Goal: Information Seeking & Learning: Learn about a topic

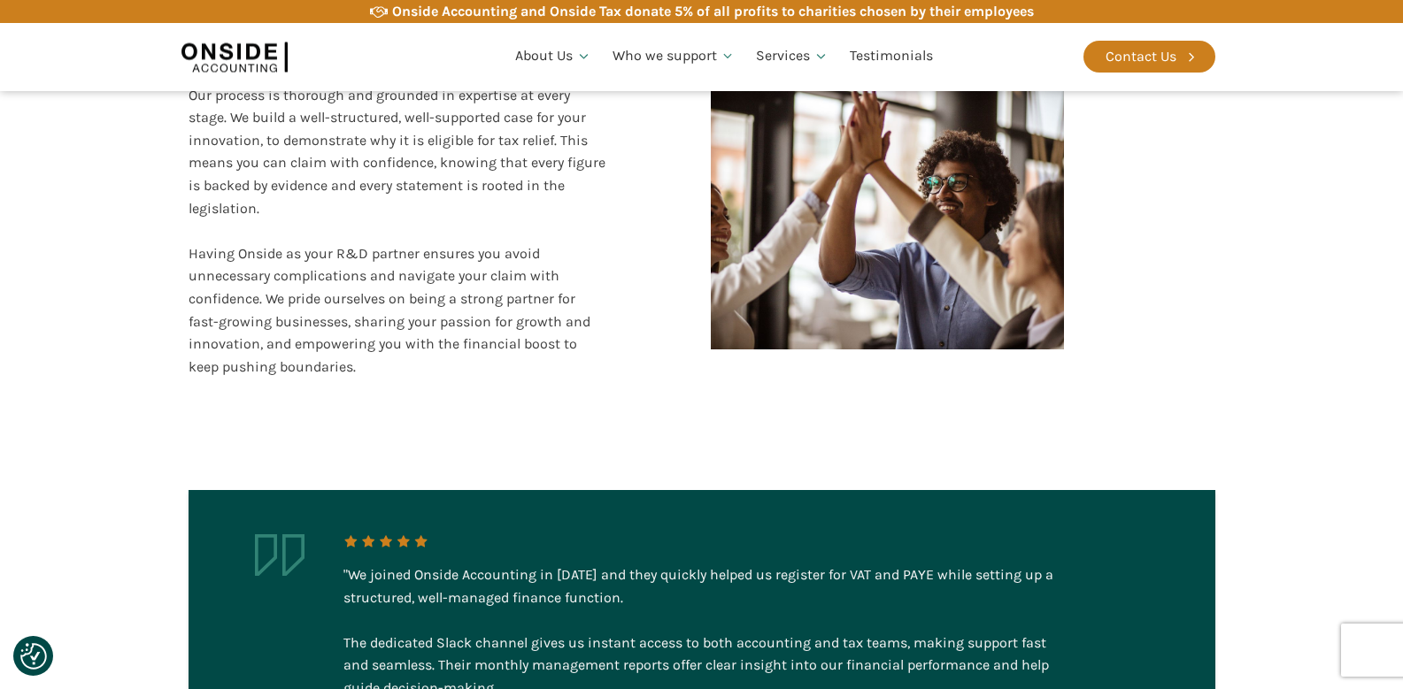
scroll to position [3315, 0]
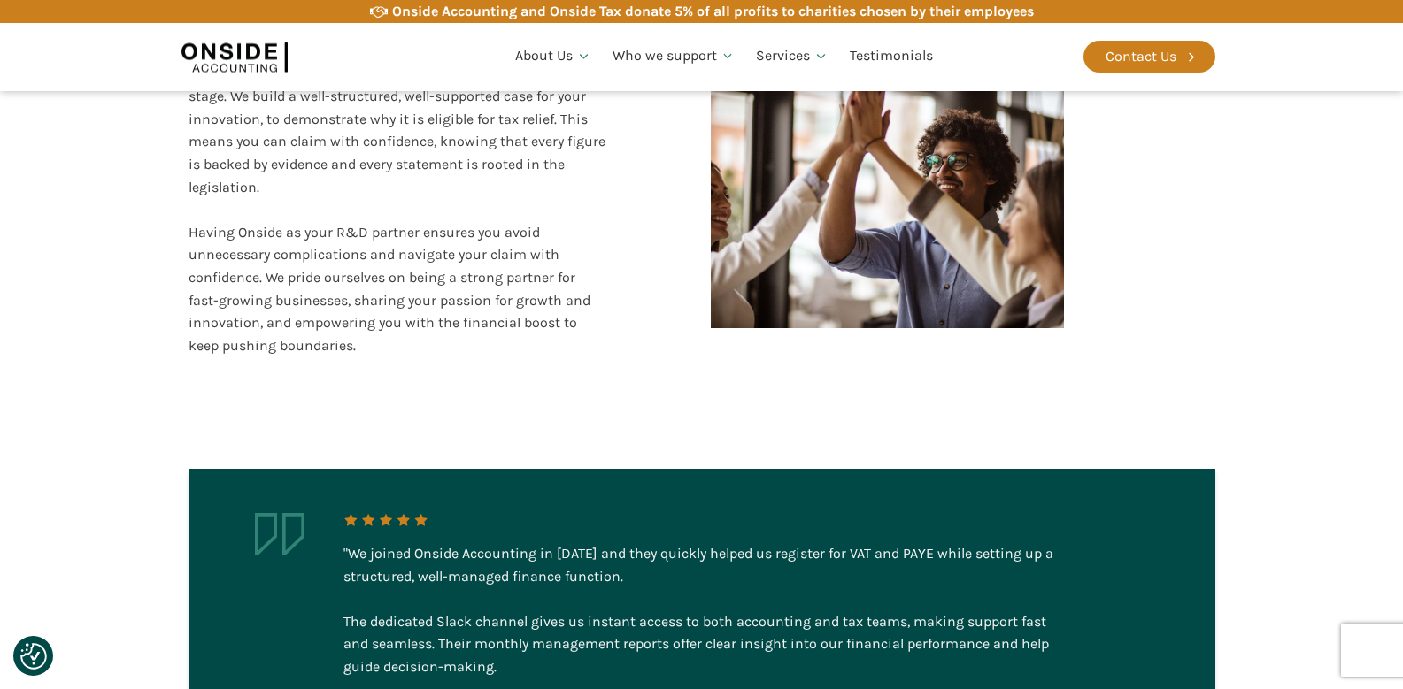
click at [530, 256] on div "Our process is thorough and grounded in expertise at every stage. We build a we…" at bounding box center [398, 210] width 419 height 295
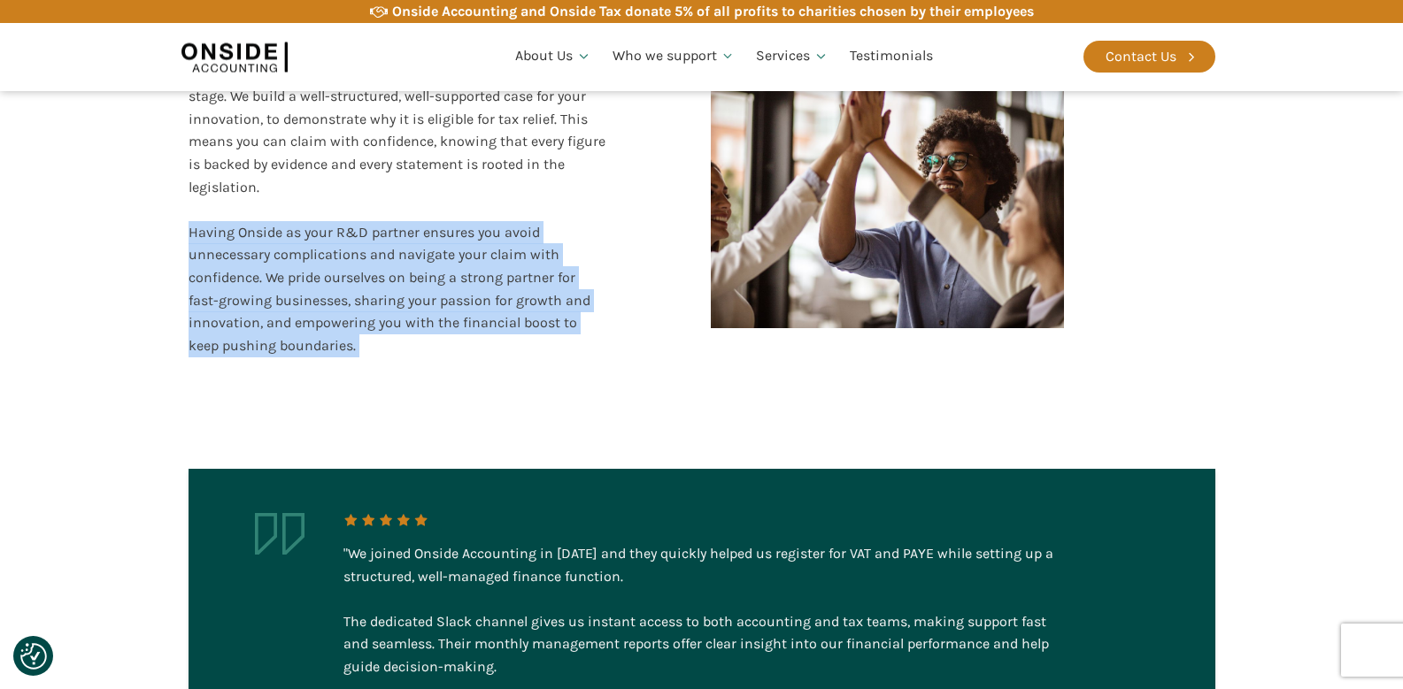
click at [530, 256] on div "Our process is thorough and grounded in expertise at every stage. We build a we…" at bounding box center [398, 210] width 419 height 295
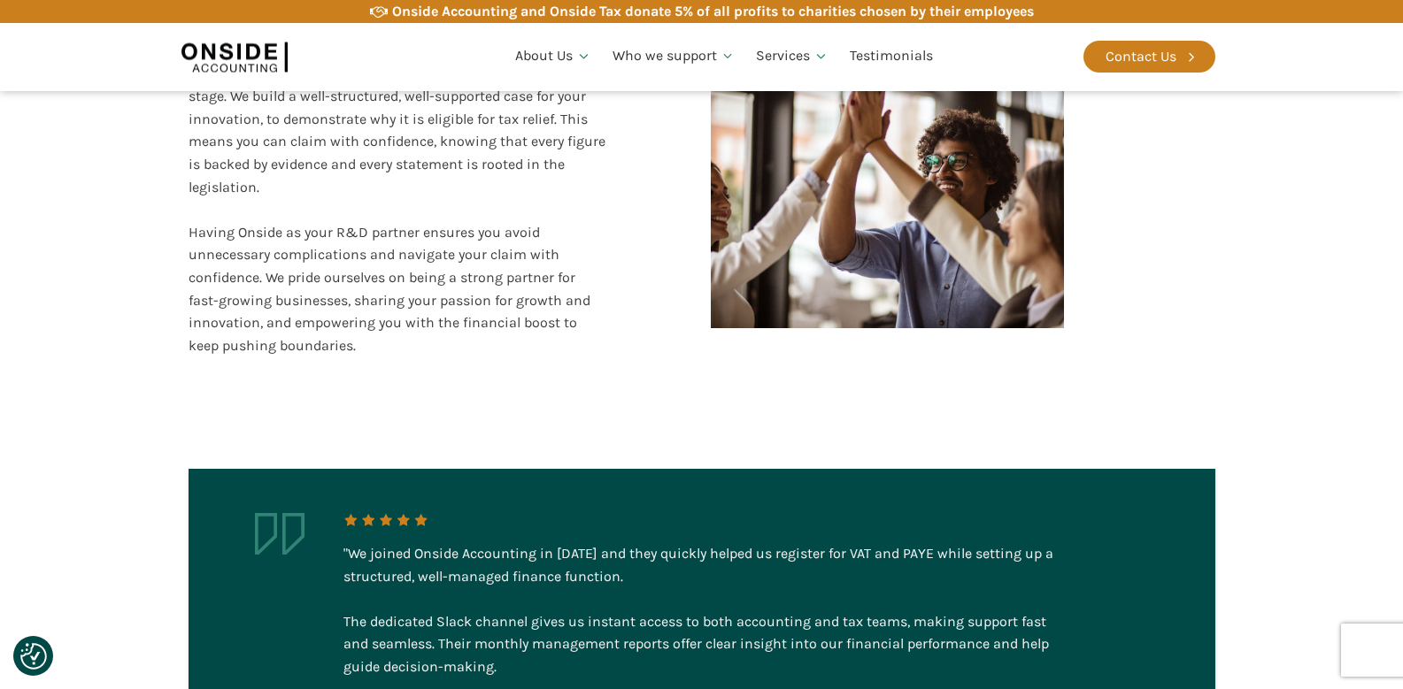
click at [497, 251] on div "Our process is thorough and grounded in expertise at every stage. We build a we…" at bounding box center [398, 210] width 419 height 295
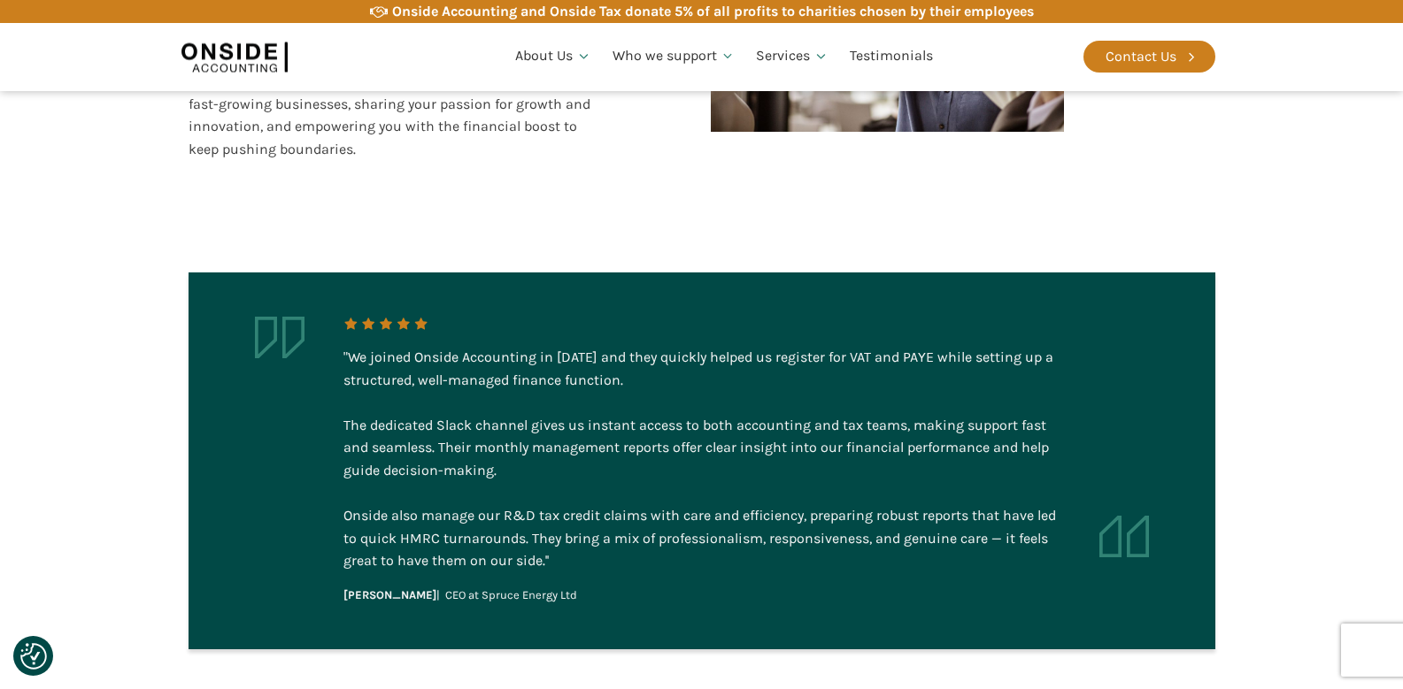
scroll to position [3527, 0]
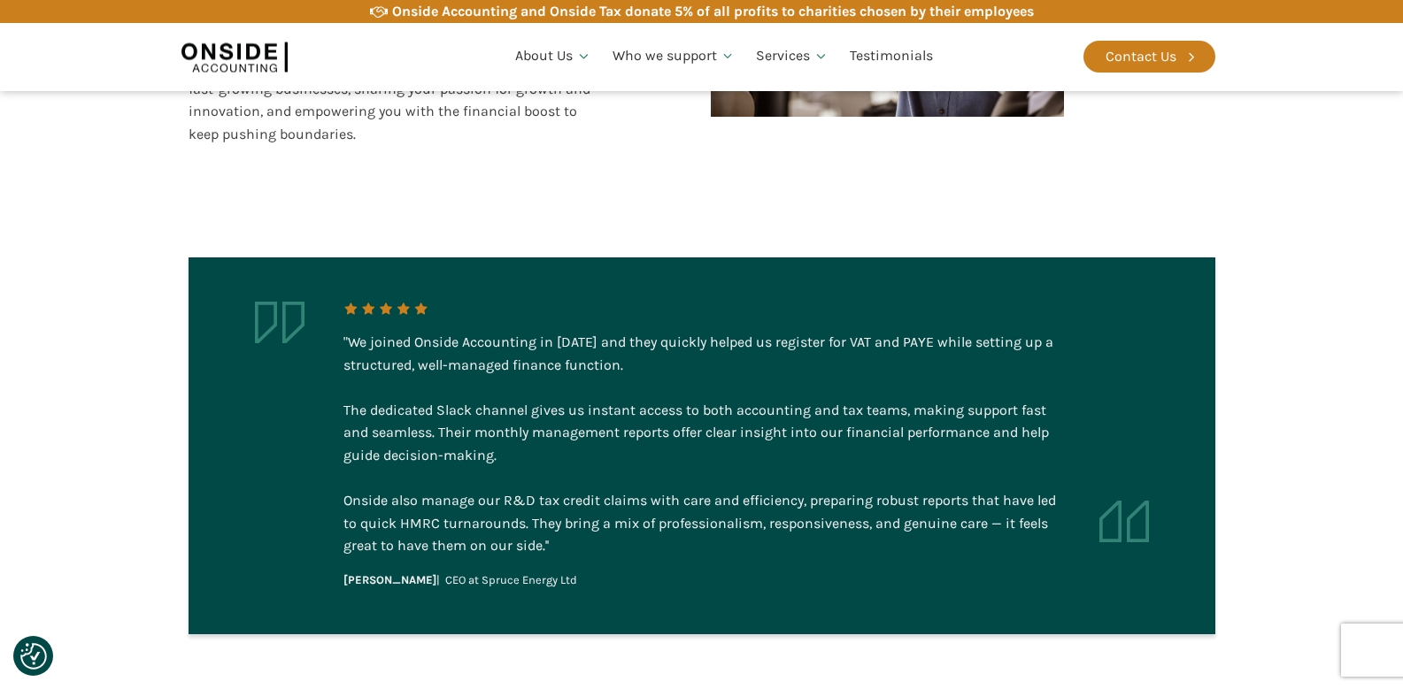
click at [481, 307] on div ""We joined Onside Accounting in 2023 and they quickly helped us register for VA…" at bounding box center [701, 446] width 717 height 288
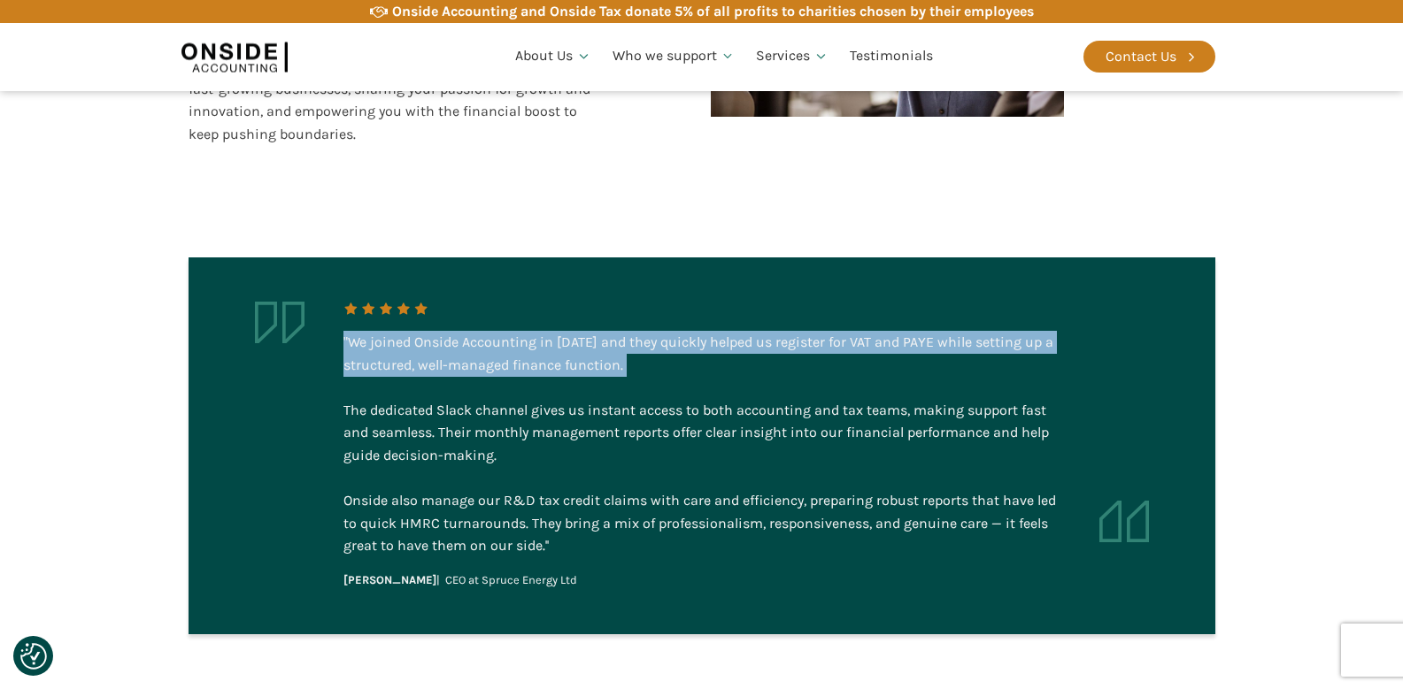
click at [481, 307] on div ""We joined Onside Accounting in 2023 and they quickly helped us register for VA…" at bounding box center [701, 446] width 717 height 288
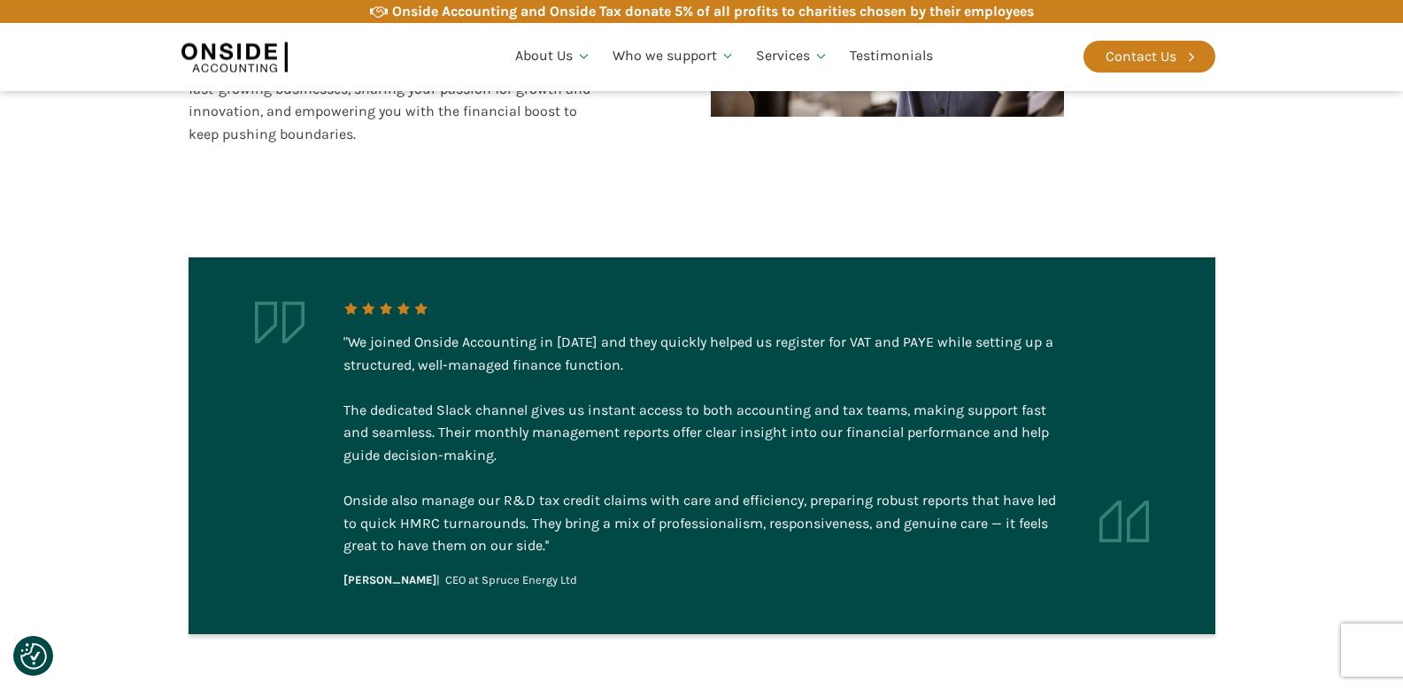
click at [562, 397] on div ""We joined Onside Accounting in 2023 and they quickly helped us register for VA…" at bounding box center [701, 444] width 717 height 227
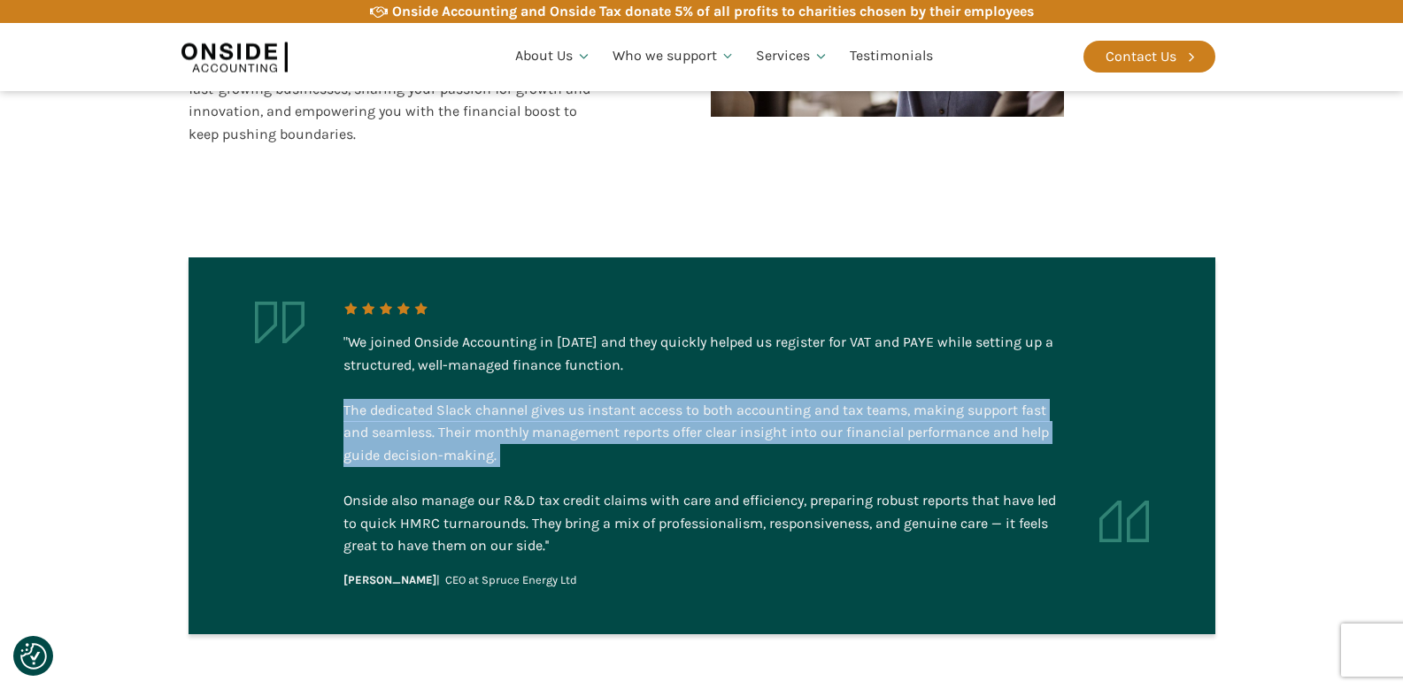
click at [562, 397] on div ""We joined Onside Accounting in 2023 and they quickly helped us register for VA…" at bounding box center [701, 444] width 717 height 227
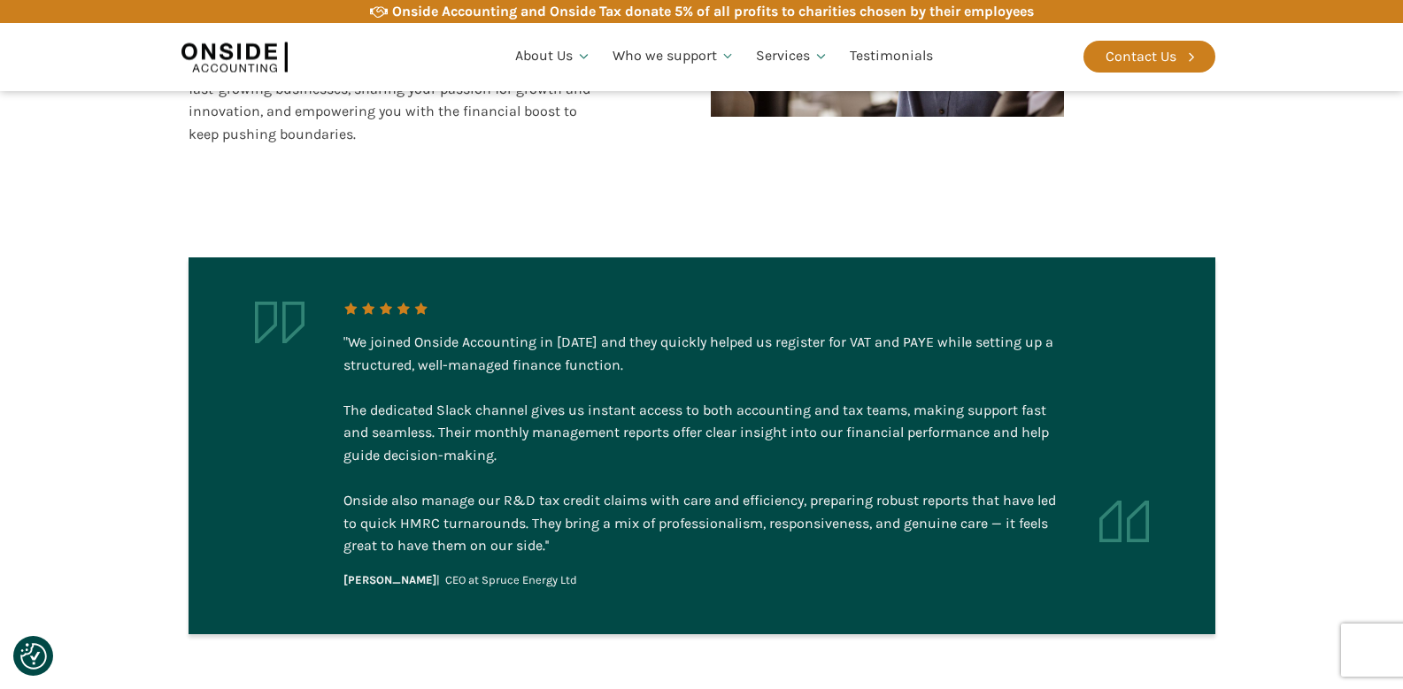
click at [724, 397] on div ""We joined Onside Accounting in 2023 and they quickly helped us register for VA…" at bounding box center [701, 444] width 717 height 227
click at [640, 331] on div ""We joined Onside Accounting in 2023 and they quickly helped us register for VA…" at bounding box center [701, 444] width 717 height 227
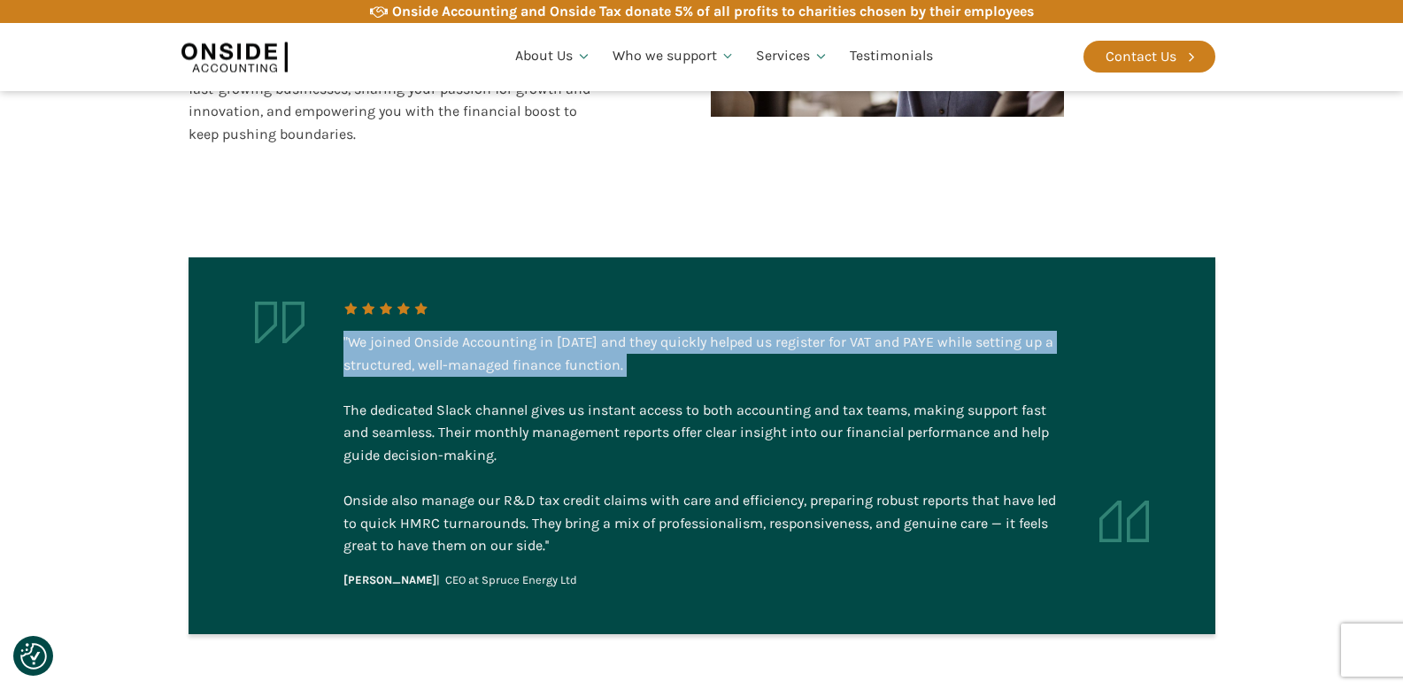
click at [640, 331] on div ""We joined Onside Accounting in 2023 and they quickly helped us register for VA…" at bounding box center [701, 444] width 717 height 227
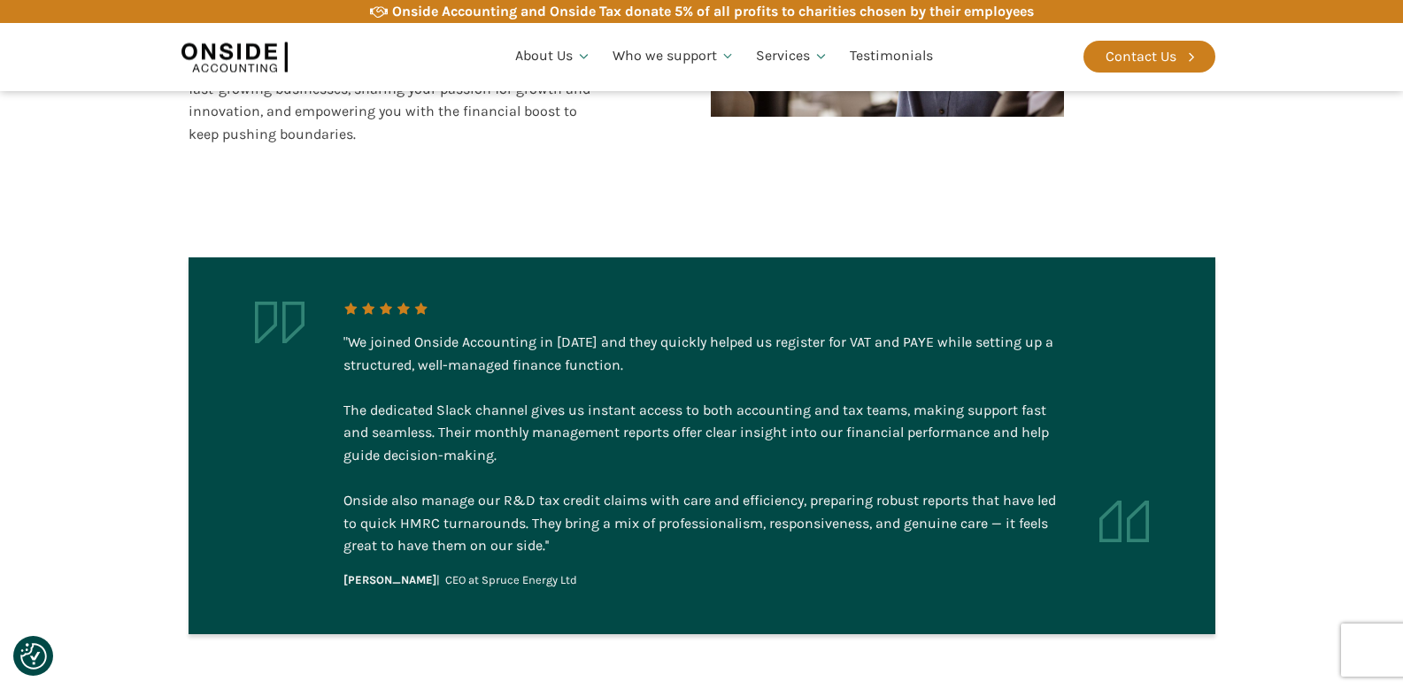
click at [589, 422] on div ""We joined Onside Accounting in 2023 and they quickly helped us register for VA…" at bounding box center [701, 444] width 717 height 227
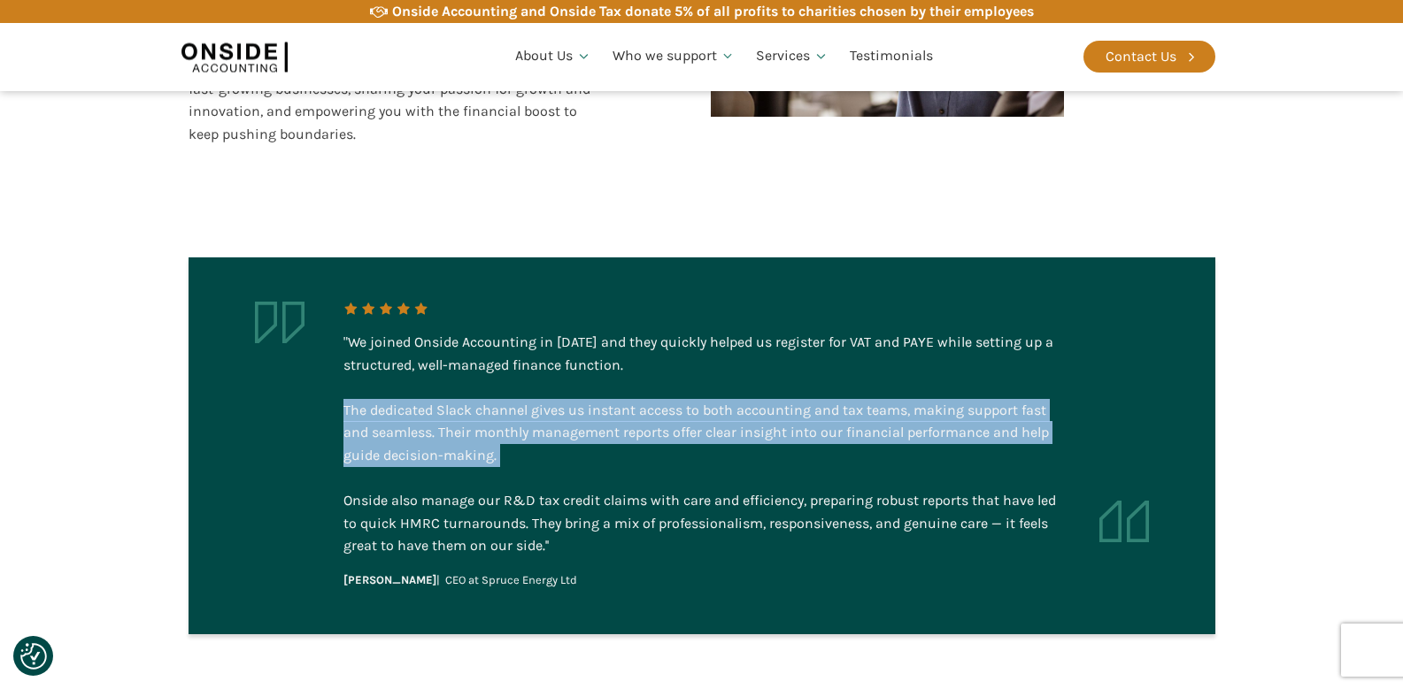
click at [589, 422] on div ""We joined Onside Accounting in 2023 and they quickly helped us register for VA…" at bounding box center [701, 444] width 717 height 227
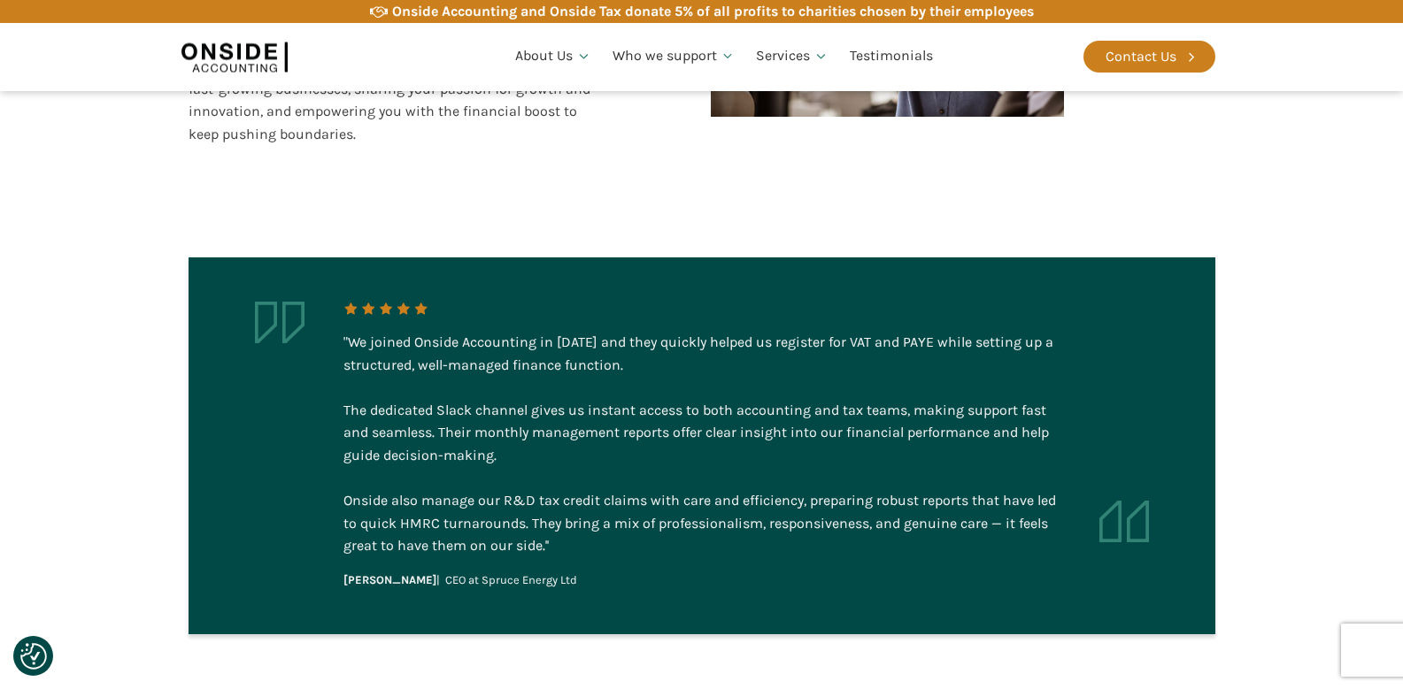
click at [551, 474] on div ""We joined Onside Accounting in 2023 and they quickly helped us register for VA…" at bounding box center [701, 444] width 717 height 227
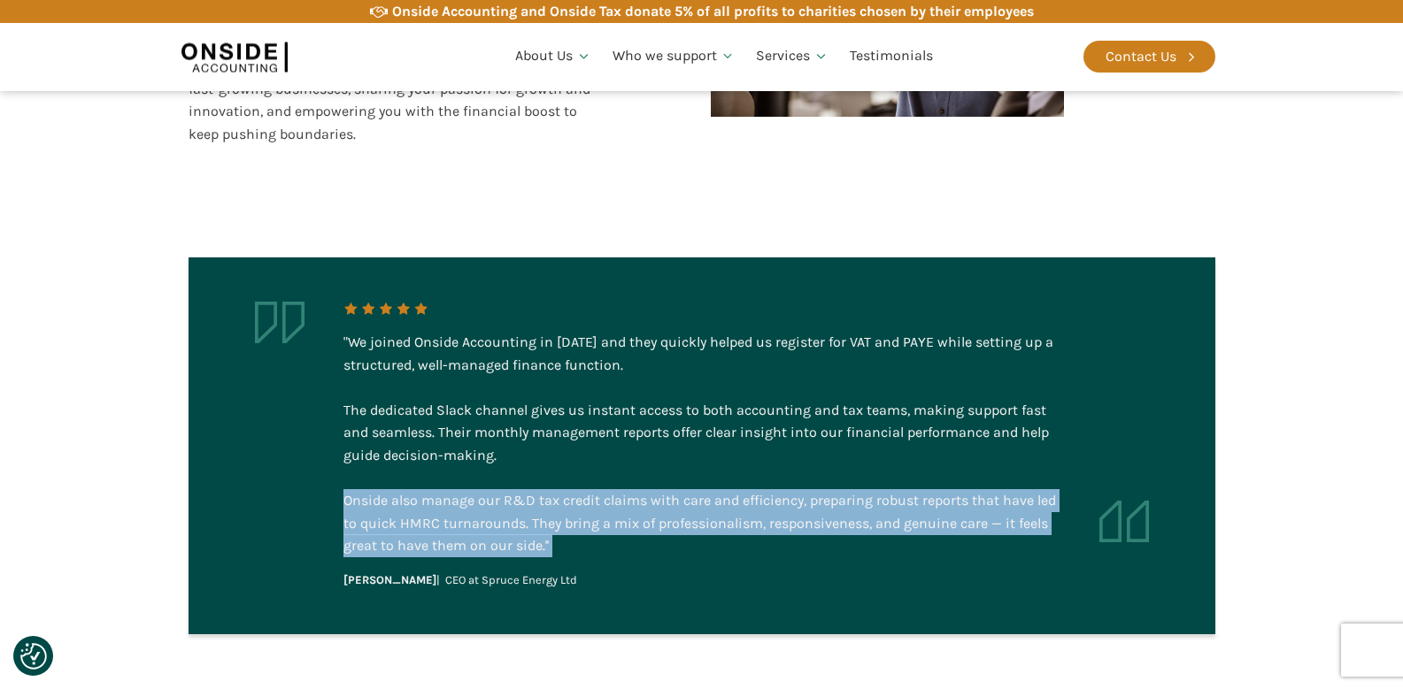
click at [551, 474] on div ""We joined Onside Accounting in 2023 and they quickly helped us register for VA…" at bounding box center [701, 444] width 717 height 227
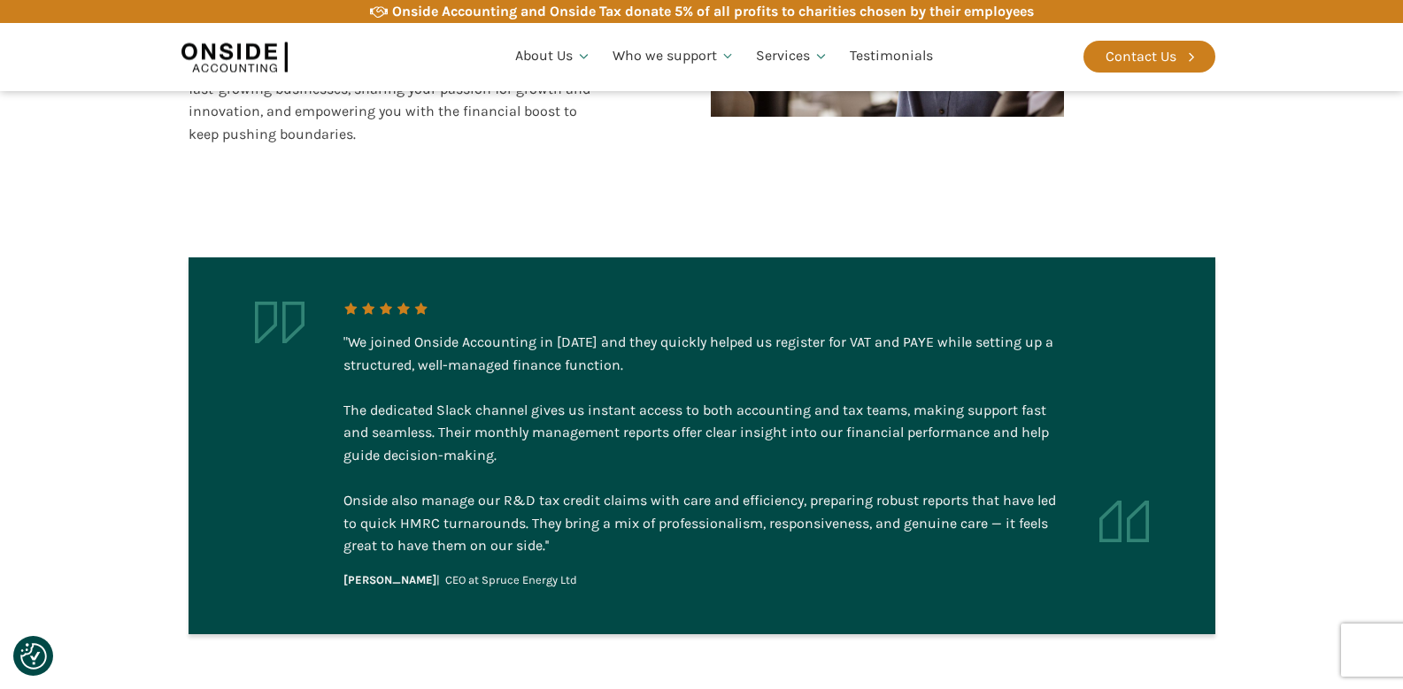
click at [747, 486] on div ""We joined Onside Accounting in 2023 and they quickly helped us register for VA…" at bounding box center [701, 444] width 717 height 227
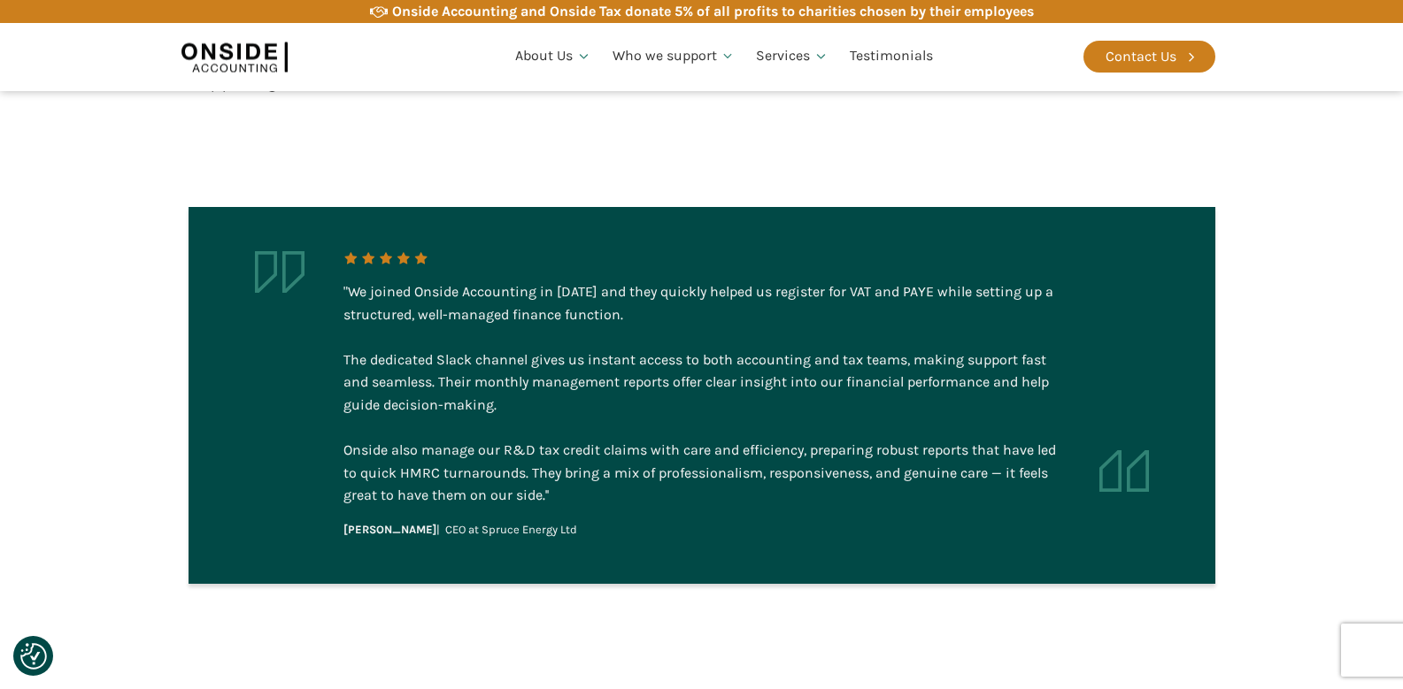
scroll to position [3585, 0]
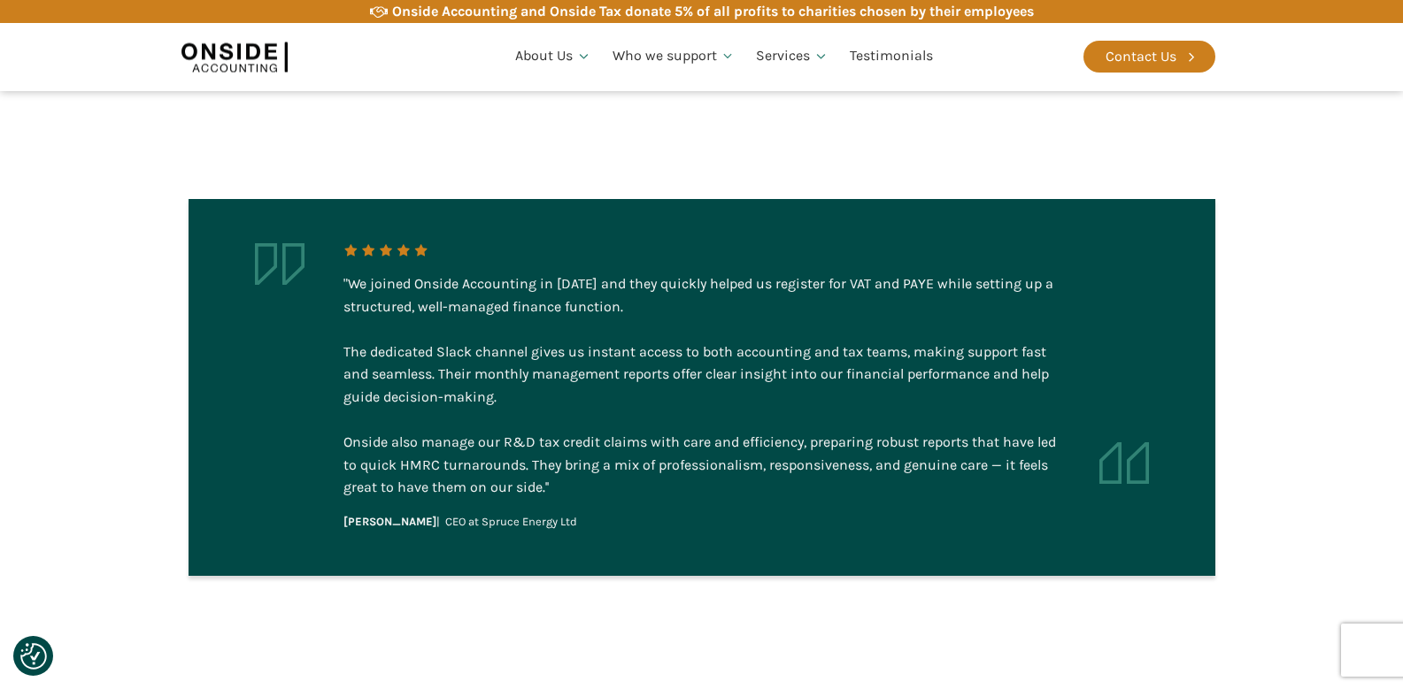
click at [741, 401] on div ""We joined Onside Accounting in 2023 and they quickly helped us register for VA…" at bounding box center [701, 386] width 717 height 227
click at [672, 431] on div ""We joined Onside Accounting in 2023 and they quickly helped us register for VA…" at bounding box center [701, 386] width 717 height 227
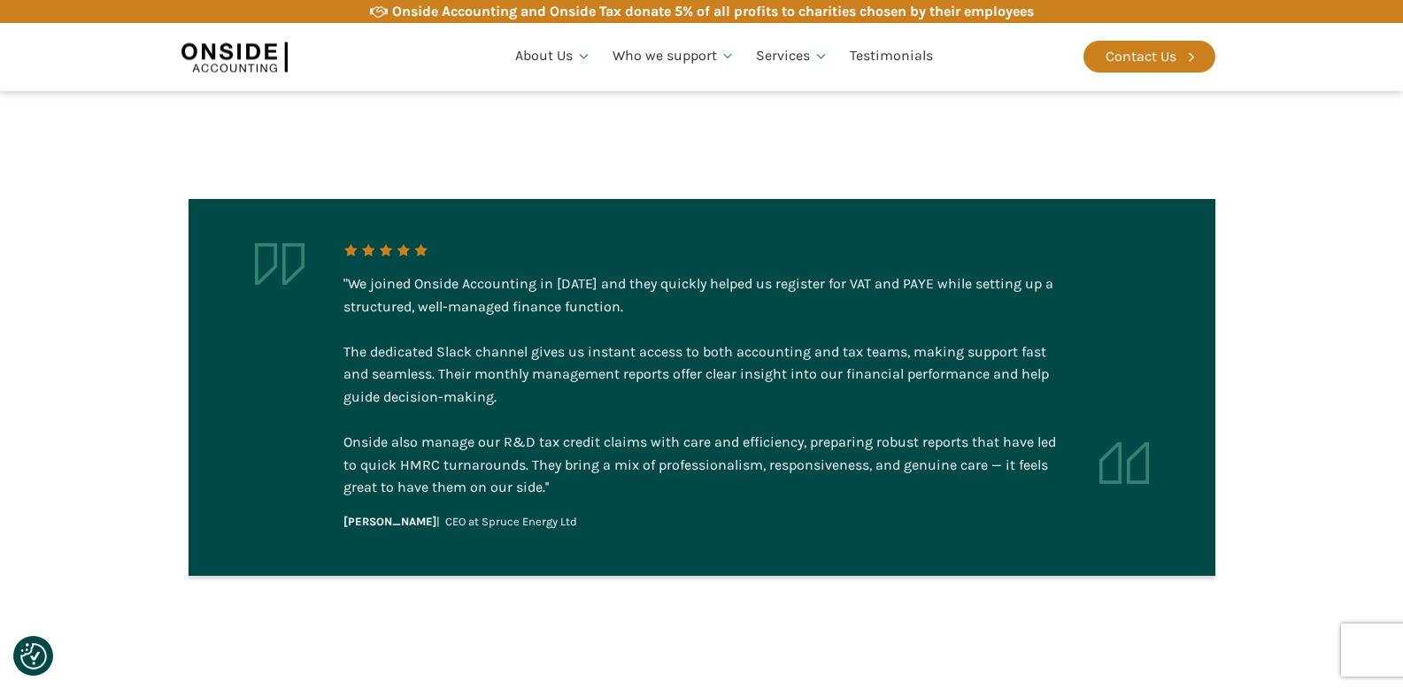
click at [672, 431] on div ""We joined Onside Accounting in 2023 and they quickly helped us register for VA…" at bounding box center [701, 386] width 717 height 227
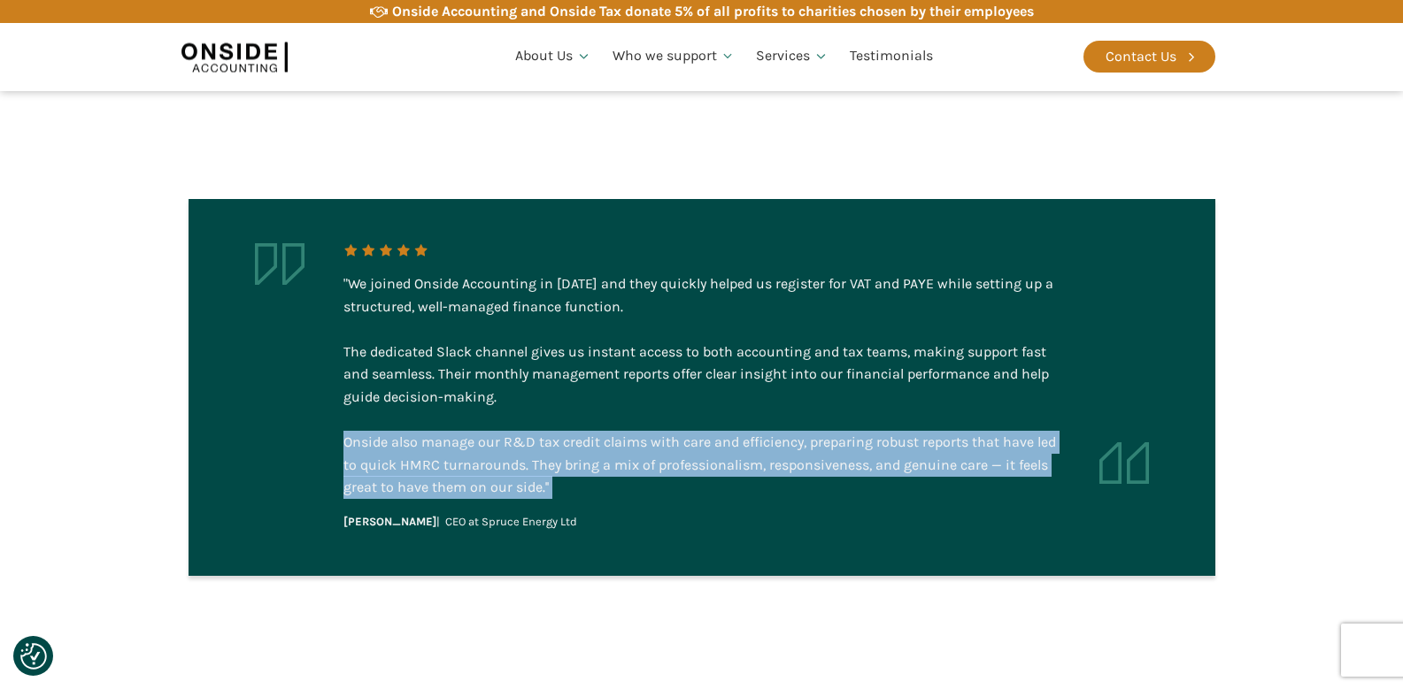
click at [672, 431] on div ""We joined Onside Accounting in 2023 and they quickly helped us register for VA…" at bounding box center [701, 386] width 717 height 227
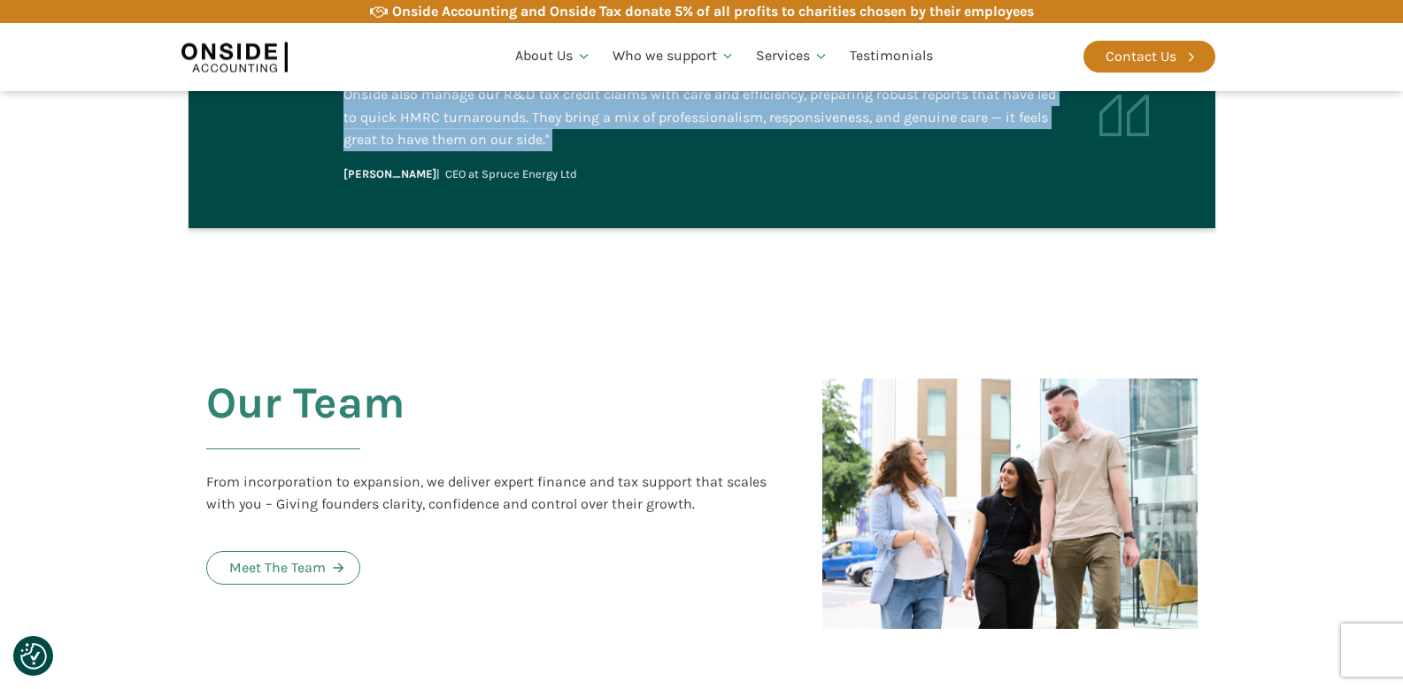
scroll to position [3994, 0]
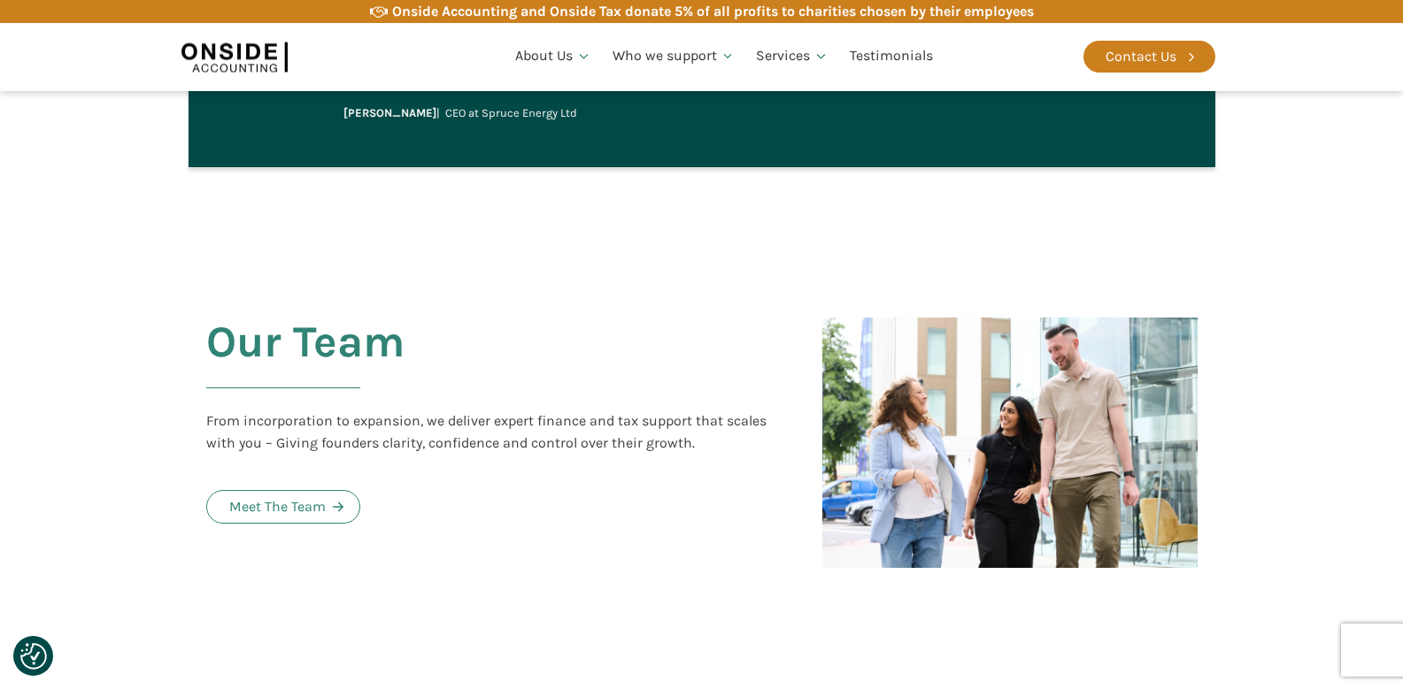
click at [591, 422] on div "From incorporation to expansion, we deliver expert finance and tax support that…" at bounding box center [496, 432] width 581 height 45
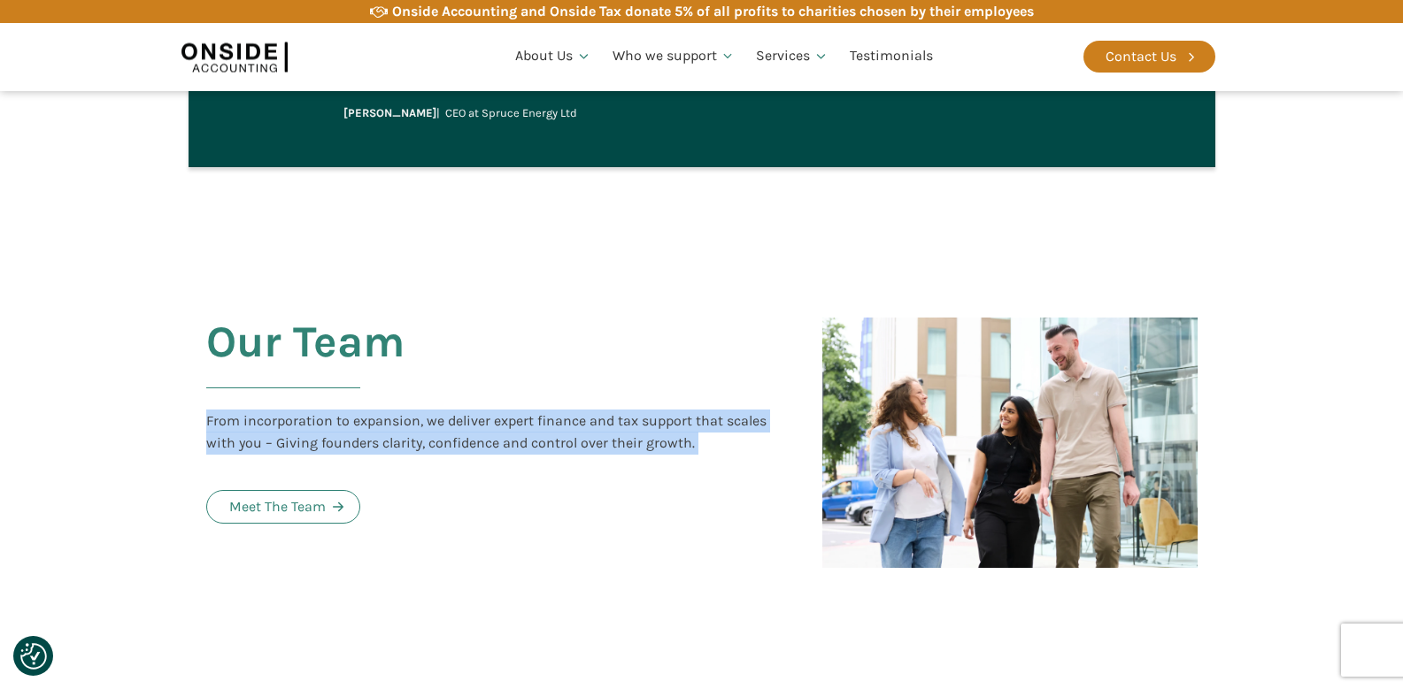
click at [591, 422] on div "From incorporation to expansion, we deliver expert finance and tax support that…" at bounding box center [496, 432] width 581 height 45
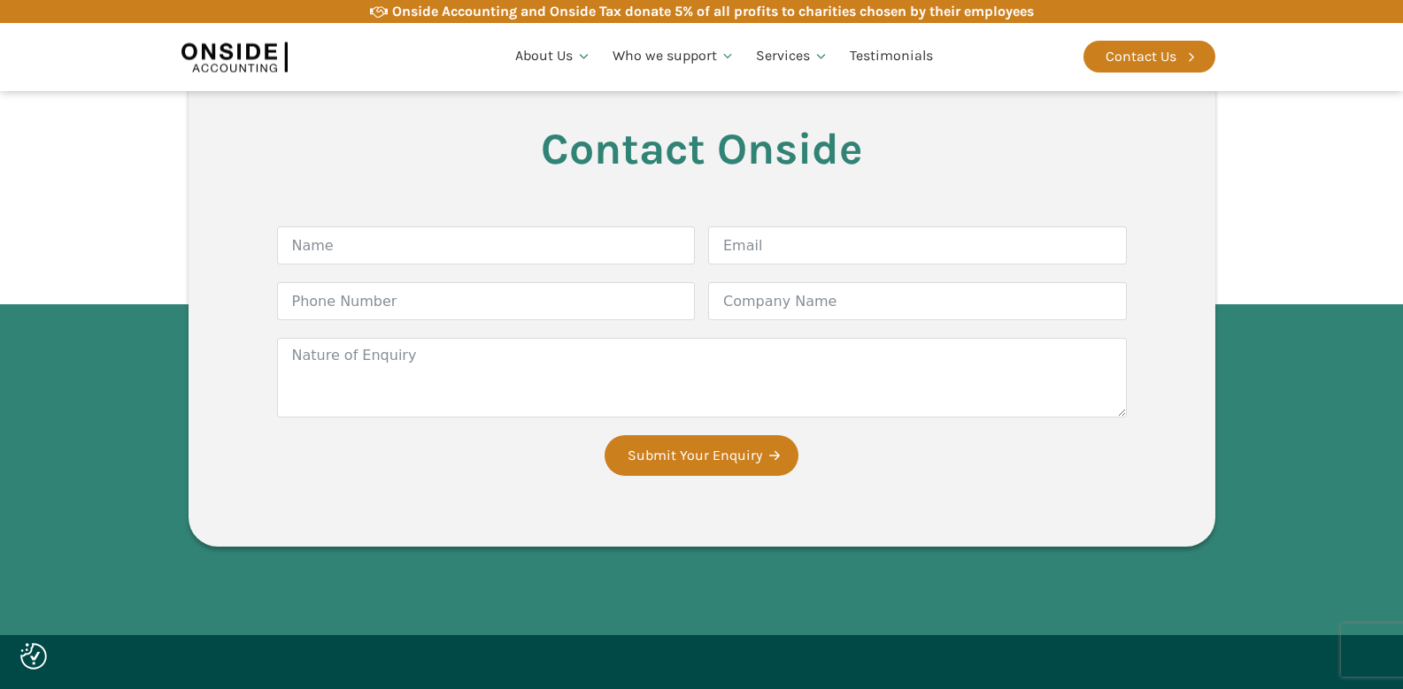
scroll to position [5024, 0]
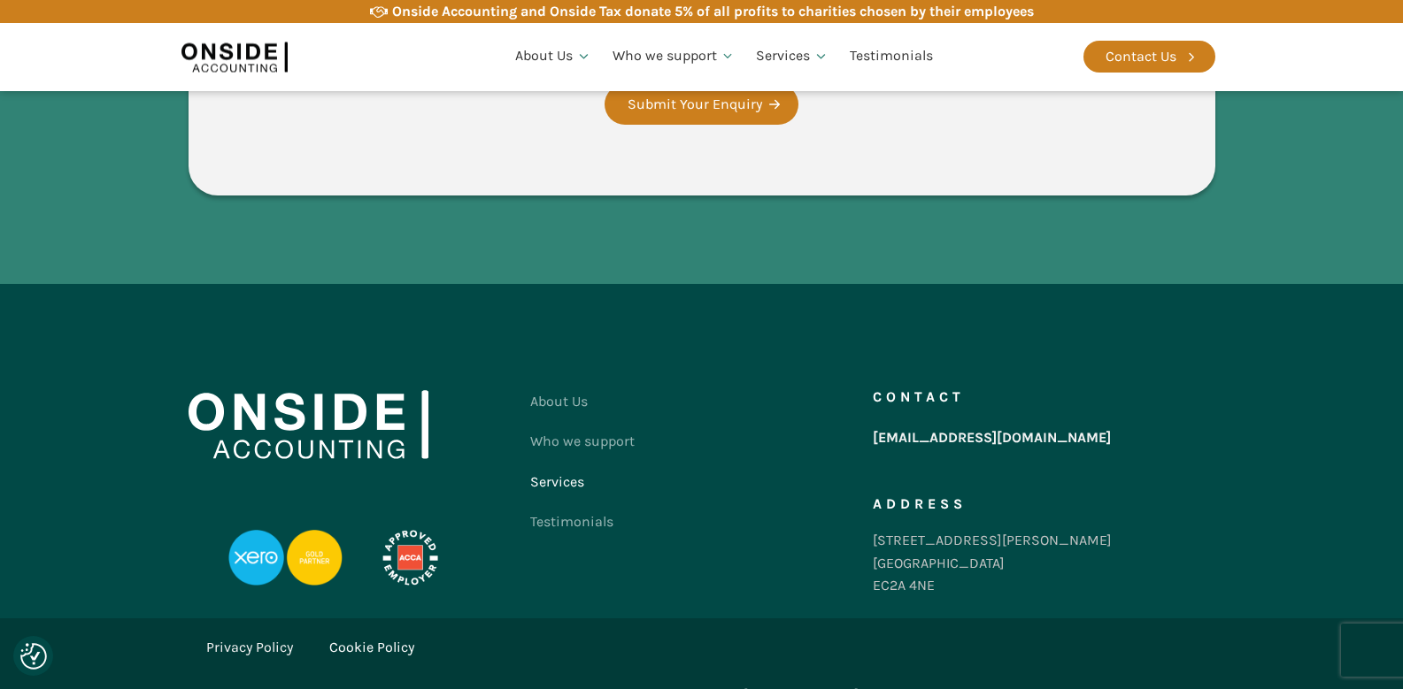
click at [568, 465] on link "Services" at bounding box center [582, 482] width 104 height 41
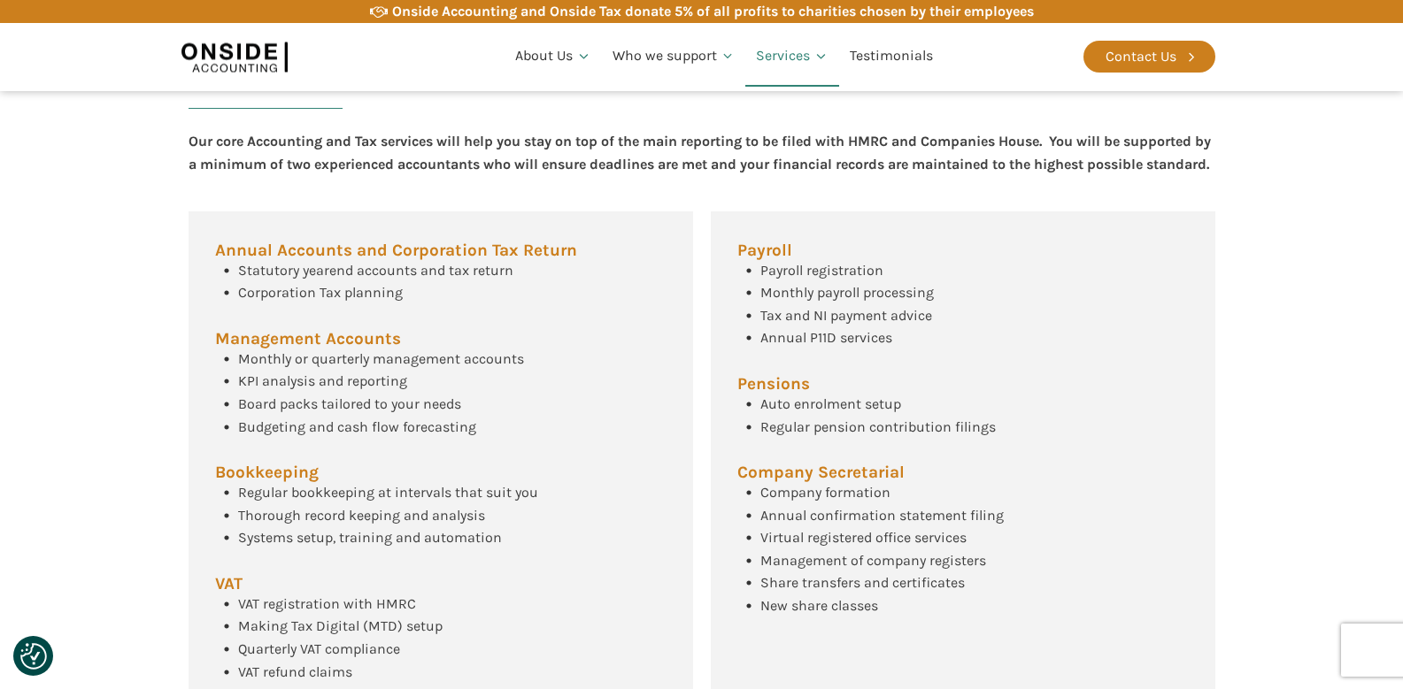
scroll to position [672, 0]
